Goal: Task Accomplishment & Management: Manage account settings

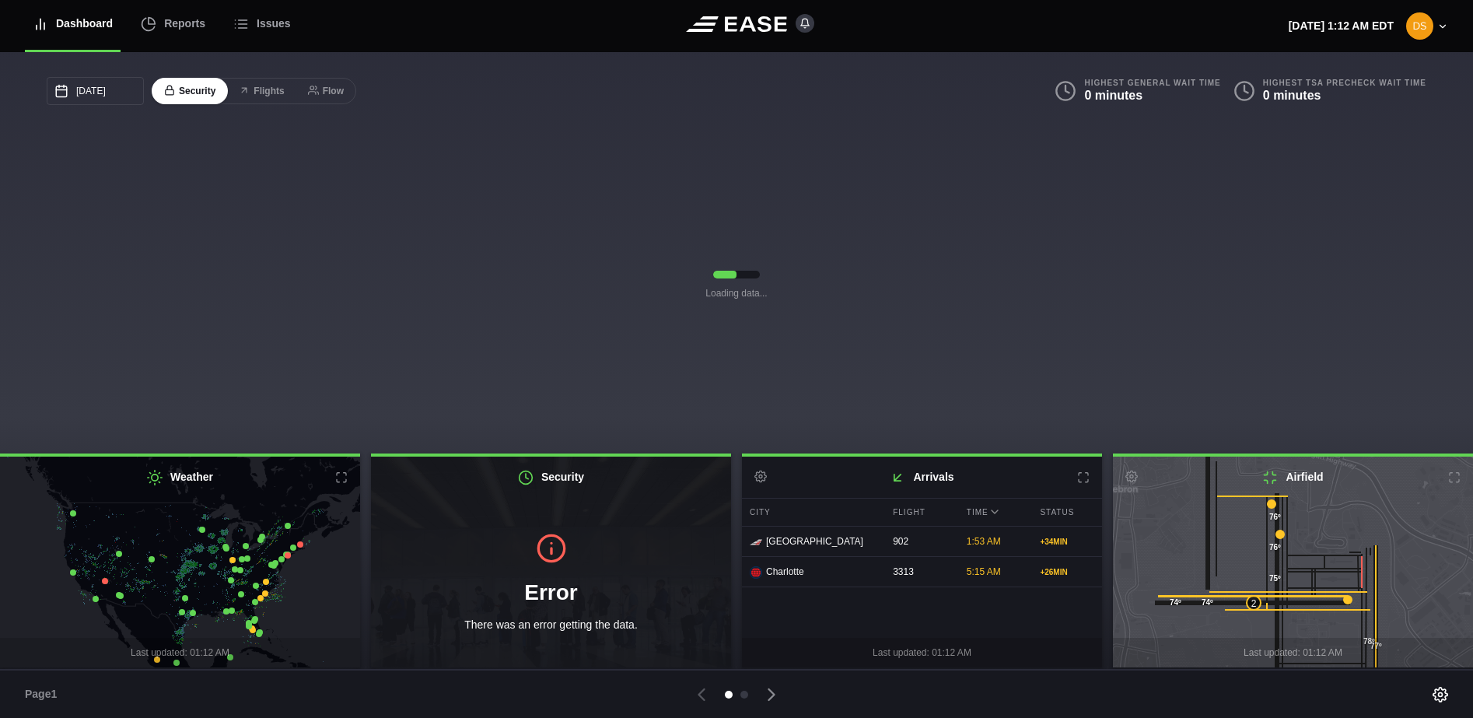
click at [1084, 485] on h2 "Arrivals Settings" at bounding box center [922, 477] width 360 height 41
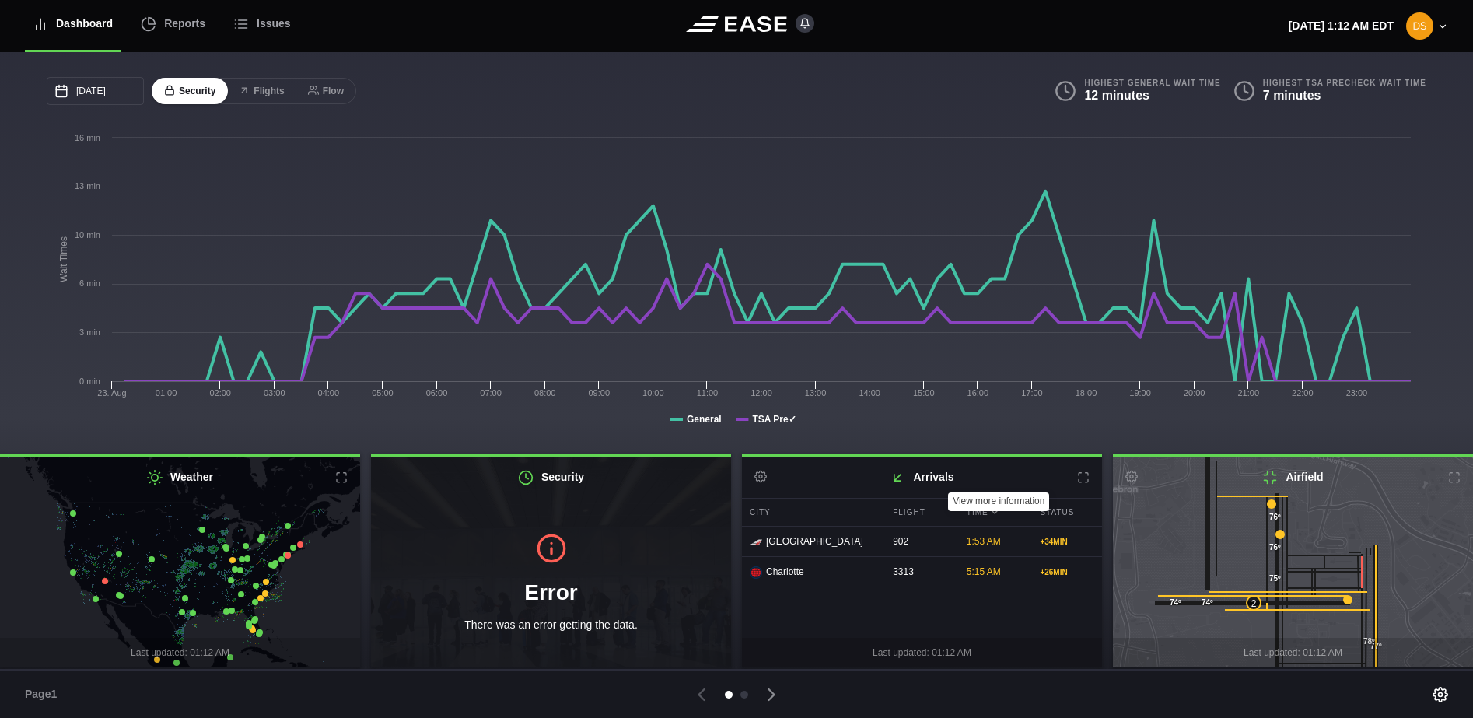
click at [1081, 482] on icon at bounding box center [1083, 477] width 12 height 12
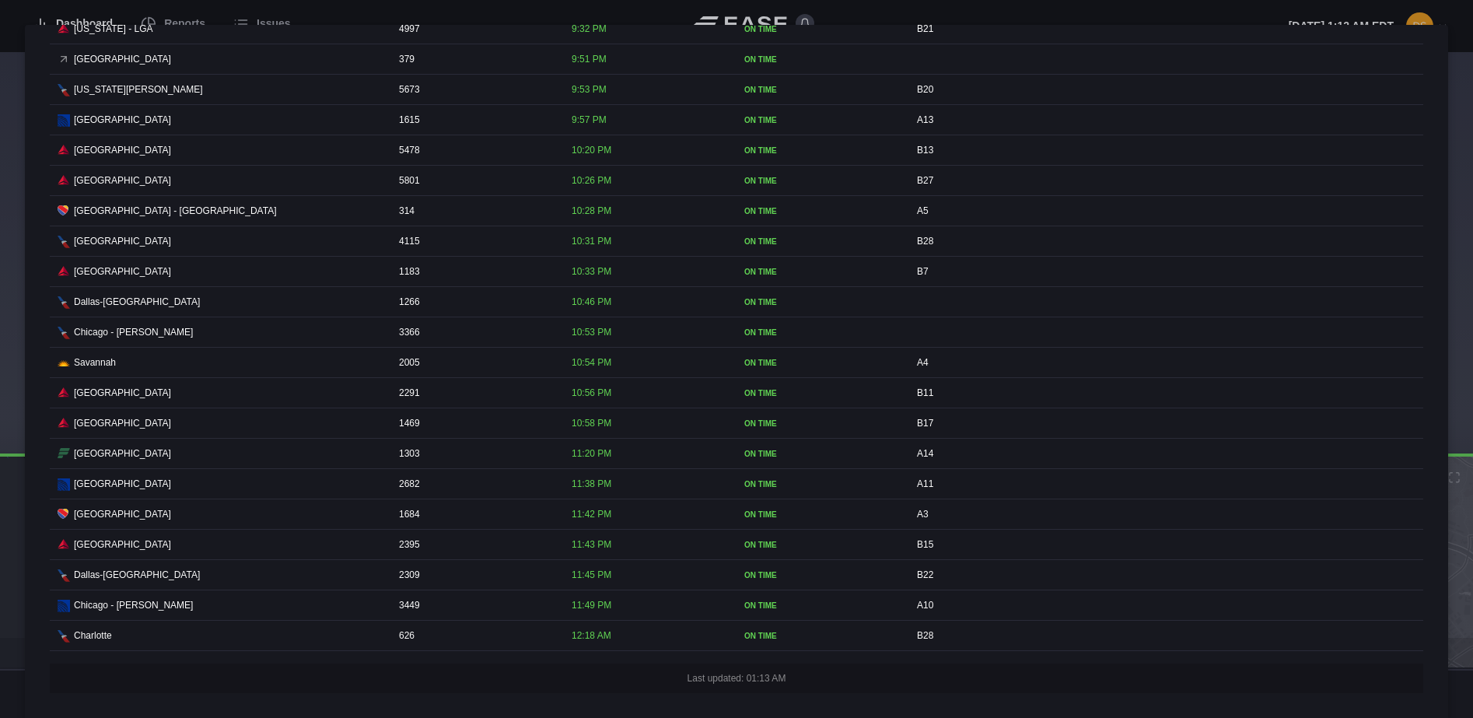
scroll to position [4020, 0]
